Goal: Browse casually

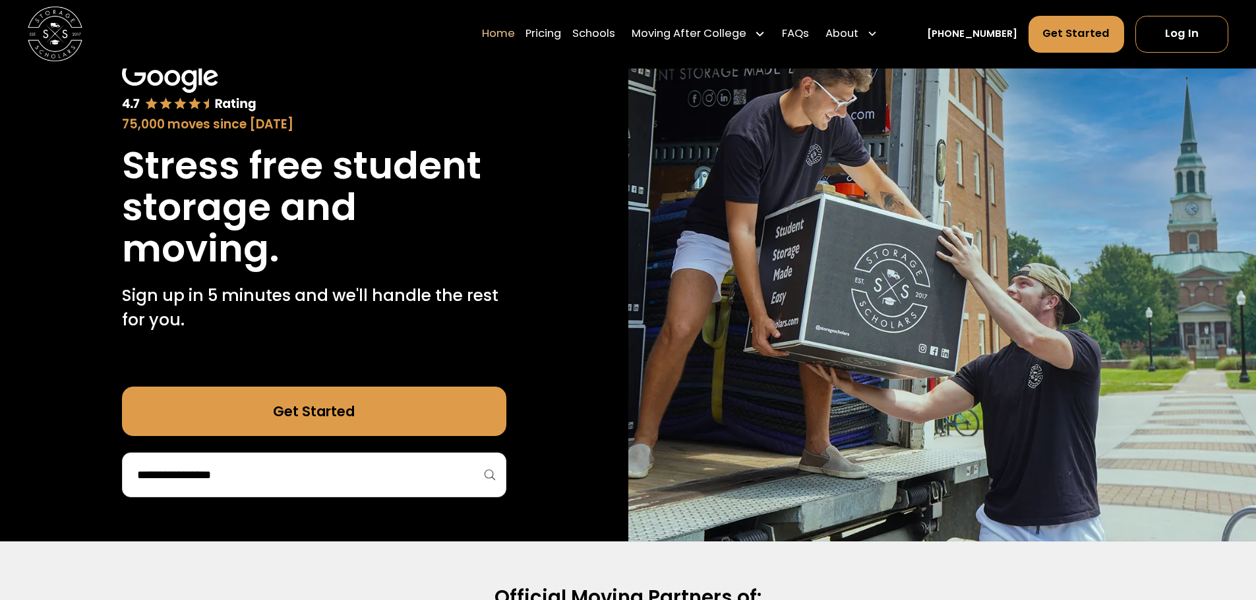
scroll to position [461, 0]
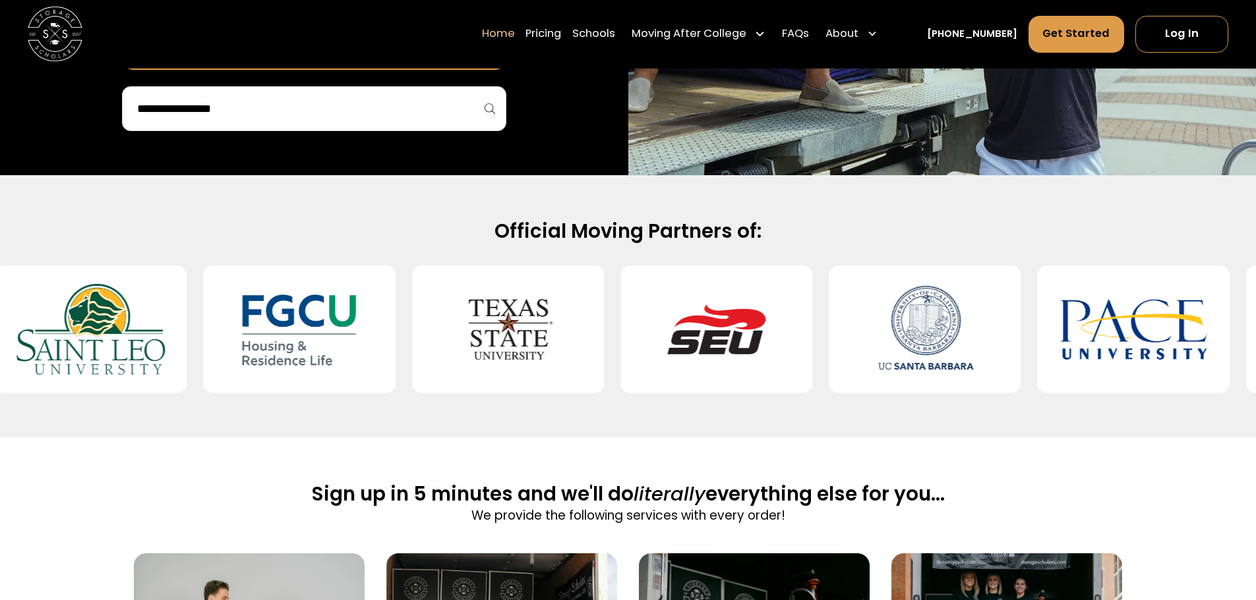
click at [1037, 366] on div at bounding box center [1133, 330] width 192 height 128
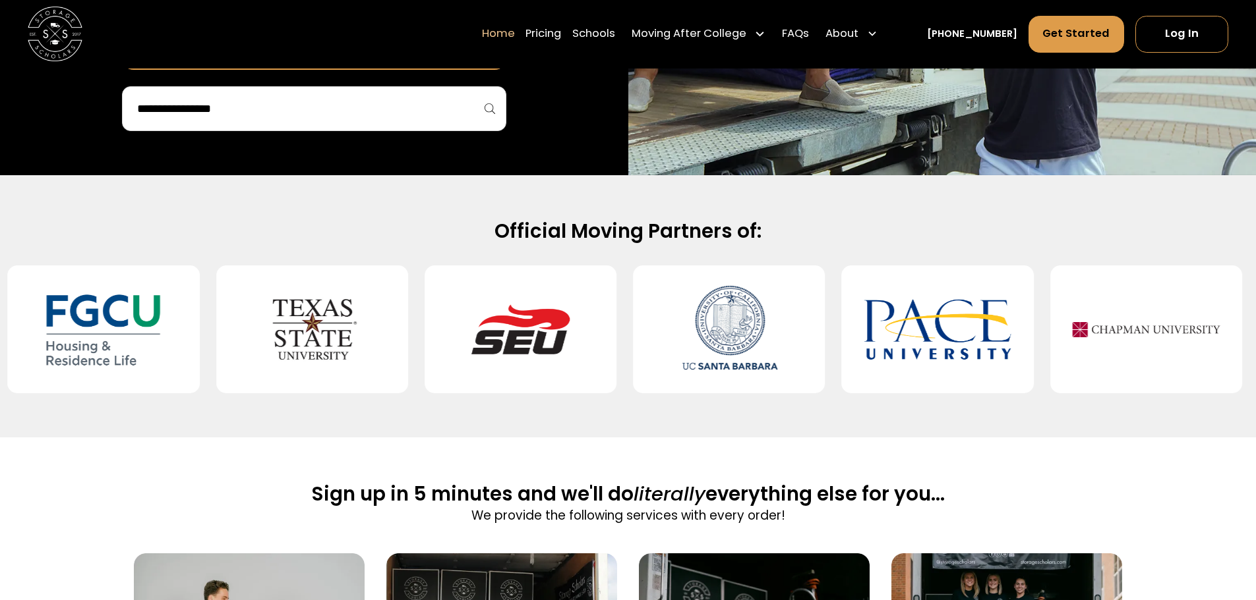
click at [760, 352] on img at bounding box center [729, 330] width 148 height 106
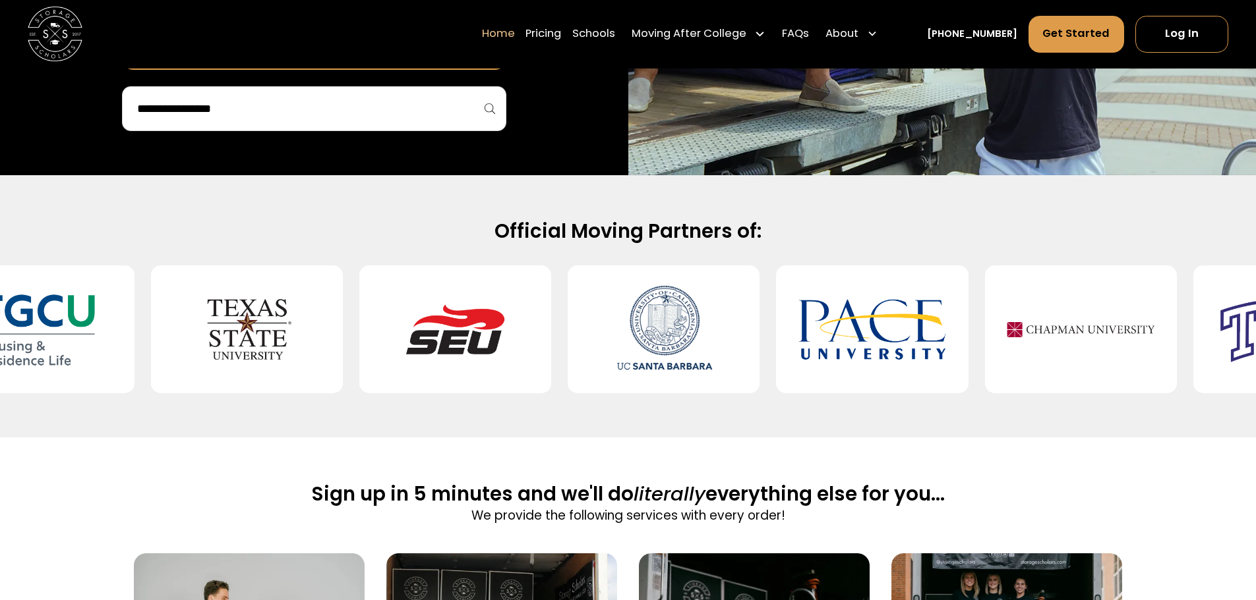
click at [1006, 320] on img at bounding box center [1080, 330] width 148 height 106
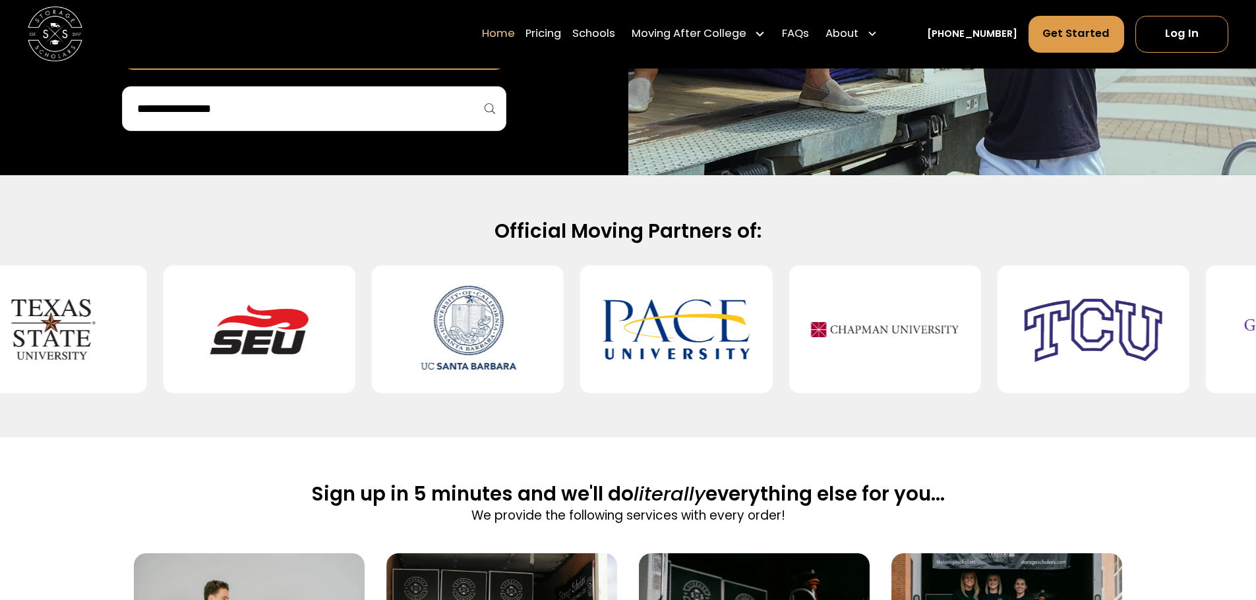
click at [1061, 313] on img at bounding box center [1093, 330] width 148 height 106
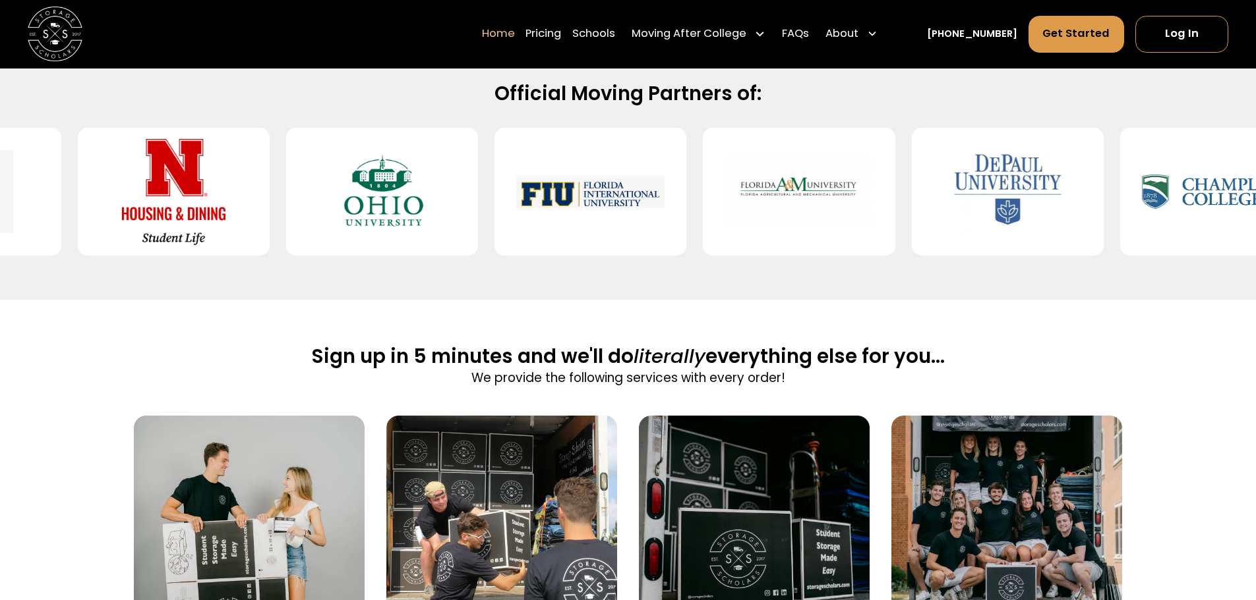
scroll to position [527, 0]
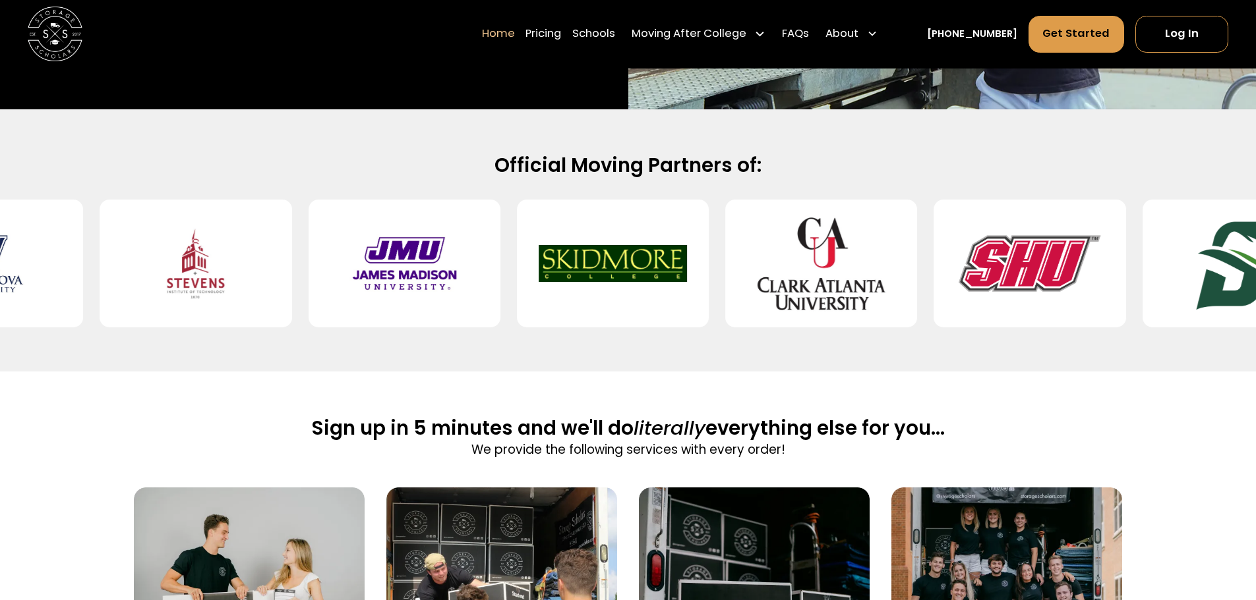
click at [747, 262] on img at bounding box center [821, 264] width 148 height 106
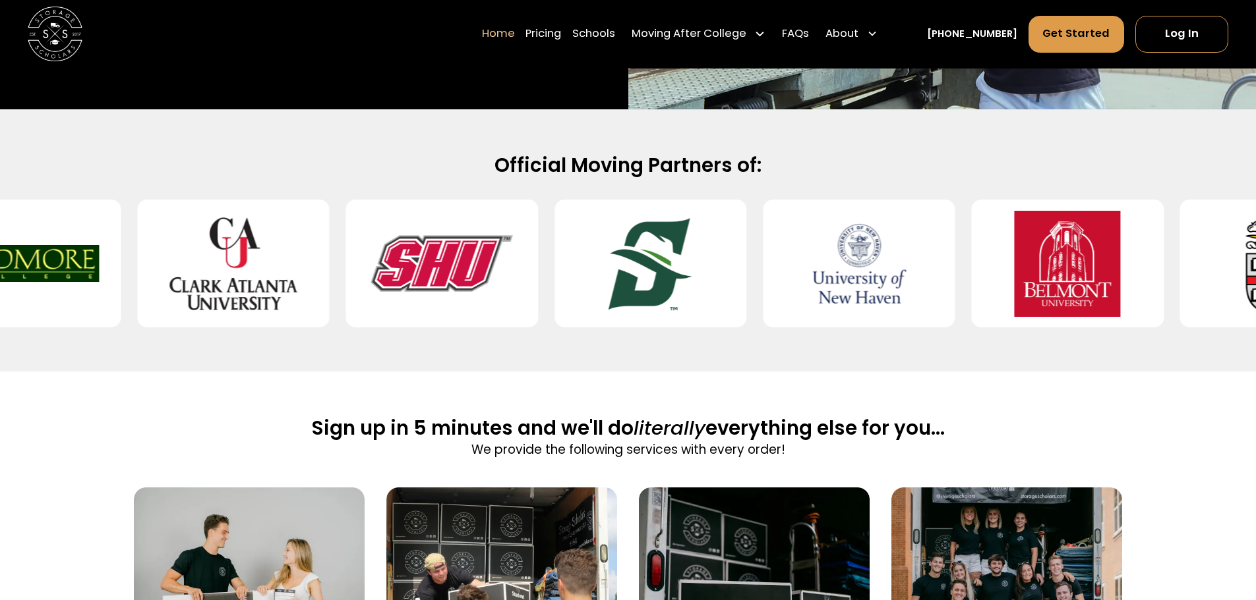
click at [574, 239] on div at bounding box center [650, 264] width 192 height 128
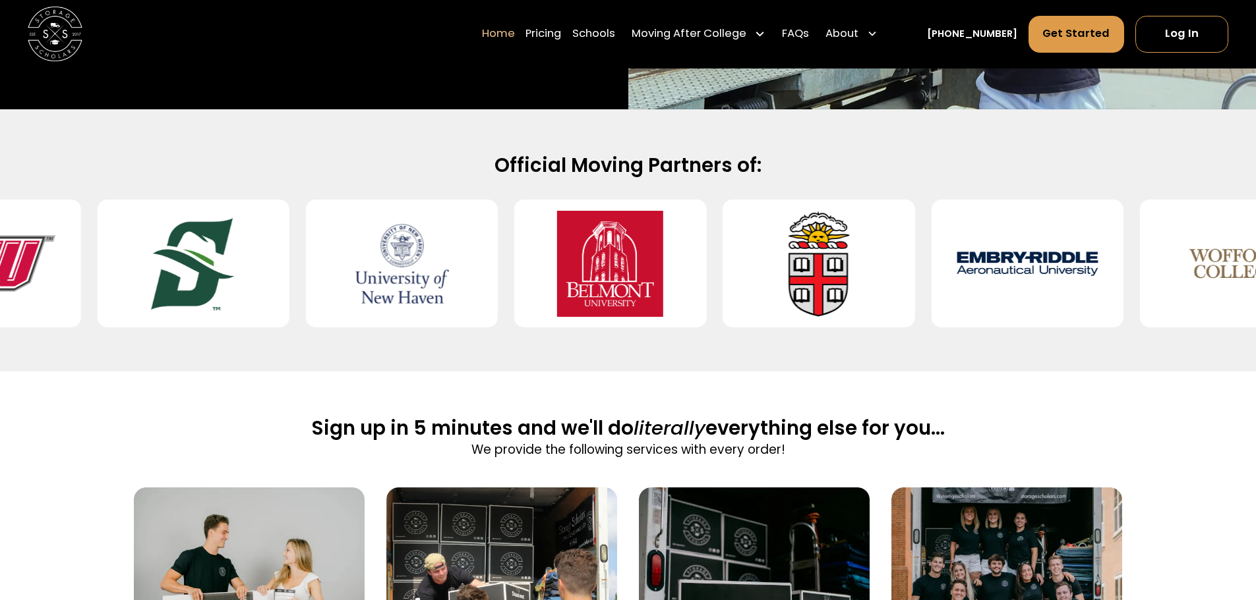
click at [1017, 277] on img at bounding box center [1027, 264] width 148 height 106
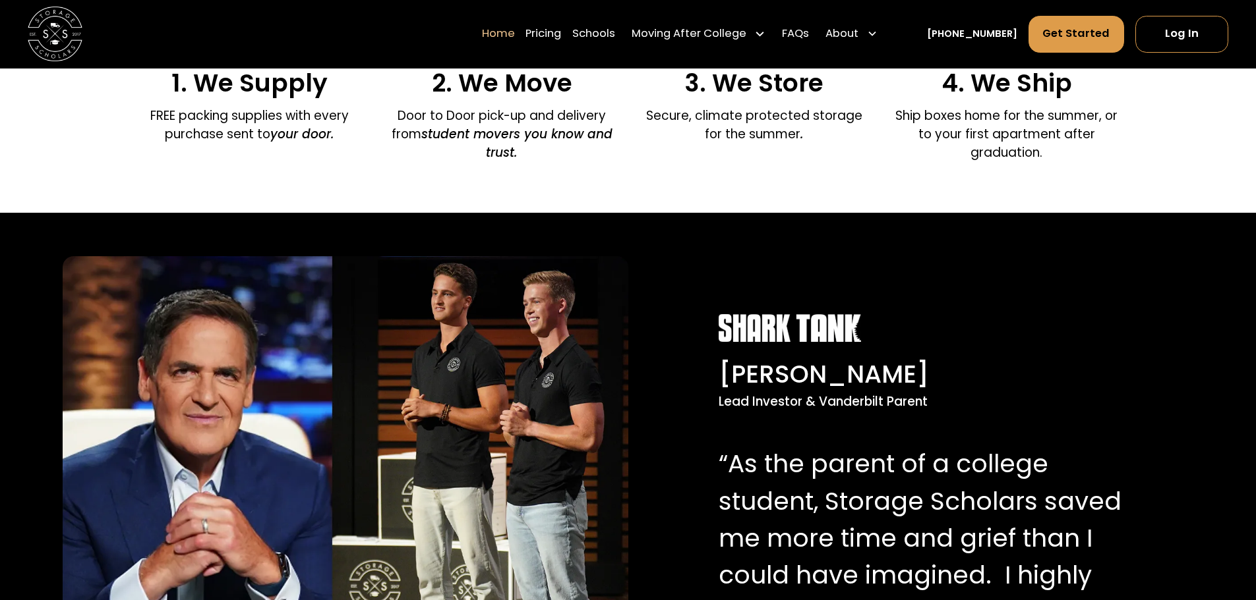
scroll to position [1252, 0]
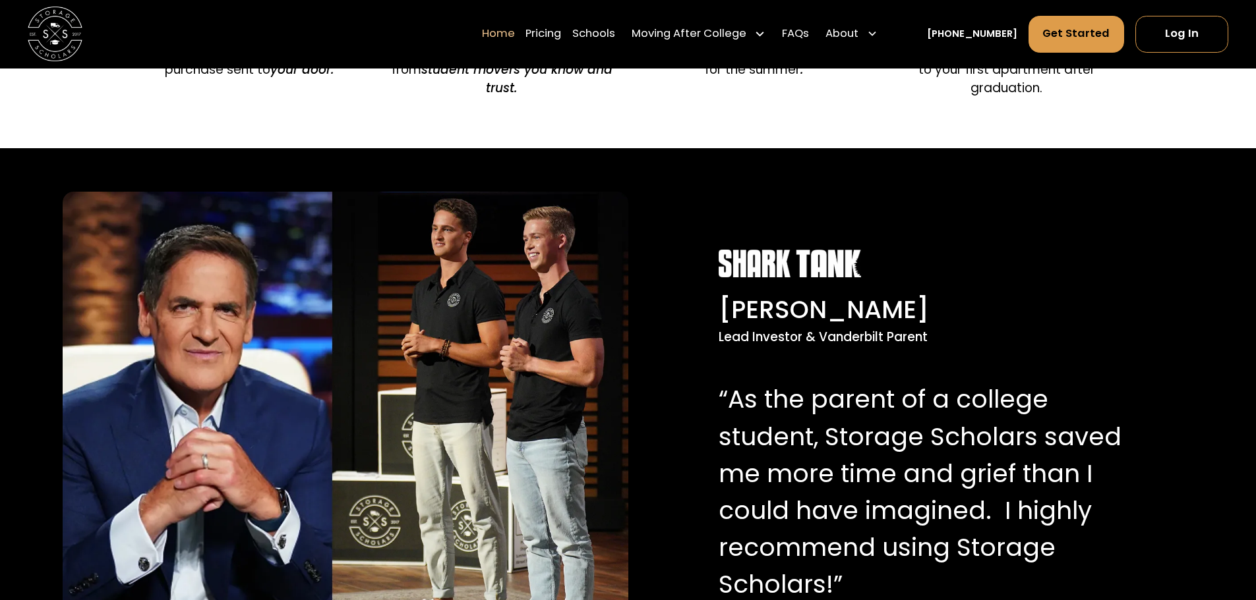
drag, startPoint x: 314, startPoint y: 532, endPoint x: 299, endPoint y: 172, distance: 360.2
click at [297, 170] on div "[PERSON_NAME] Lead Investor & Vanderbilt Parent “As the parent of a college stu…" at bounding box center [628, 430] width 1256 height 564
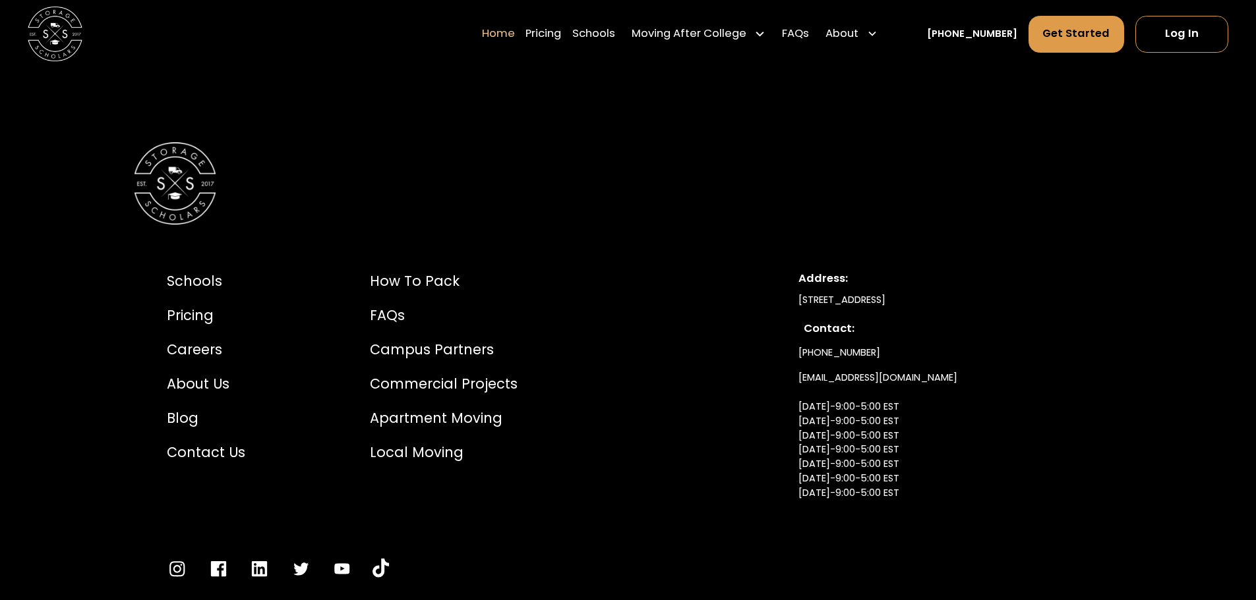
scroll to position [4725, 0]
